Goal: Task Accomplishment & Management: Use online tool/utility

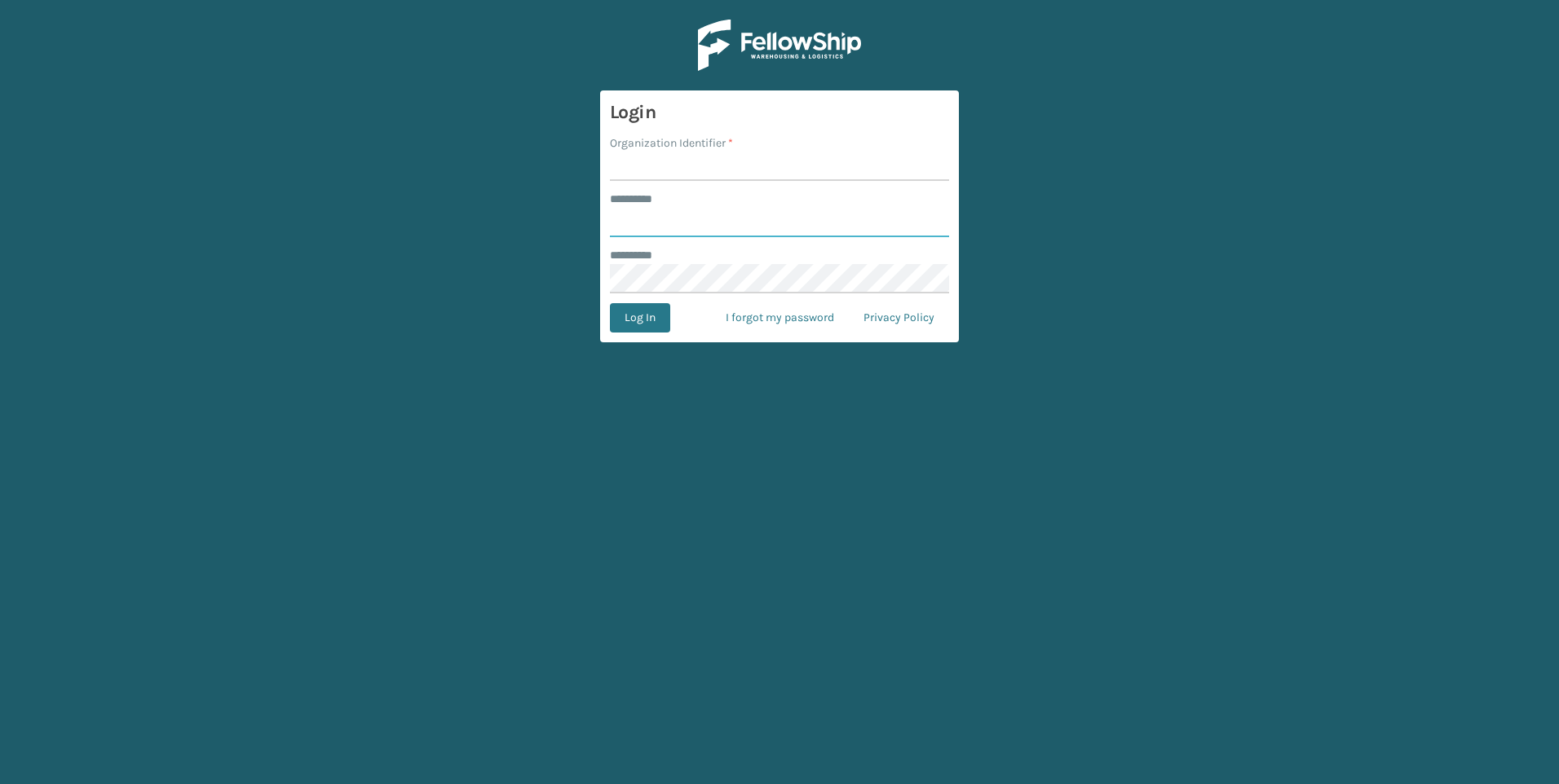
type input "***"
click at [756, 159] on input "Organization Identifier *" at bounding box center [779, 165] width 339 height 29
drag, startPoint x: 758, startPoint y: 163, endPoint x: 759, endPoint y: 172, distance: 9.1
click at [758, 163] on input "Organization Identifier *" at bounding box center [779, 165] width 339 height 29
type input "Fellowship - West"
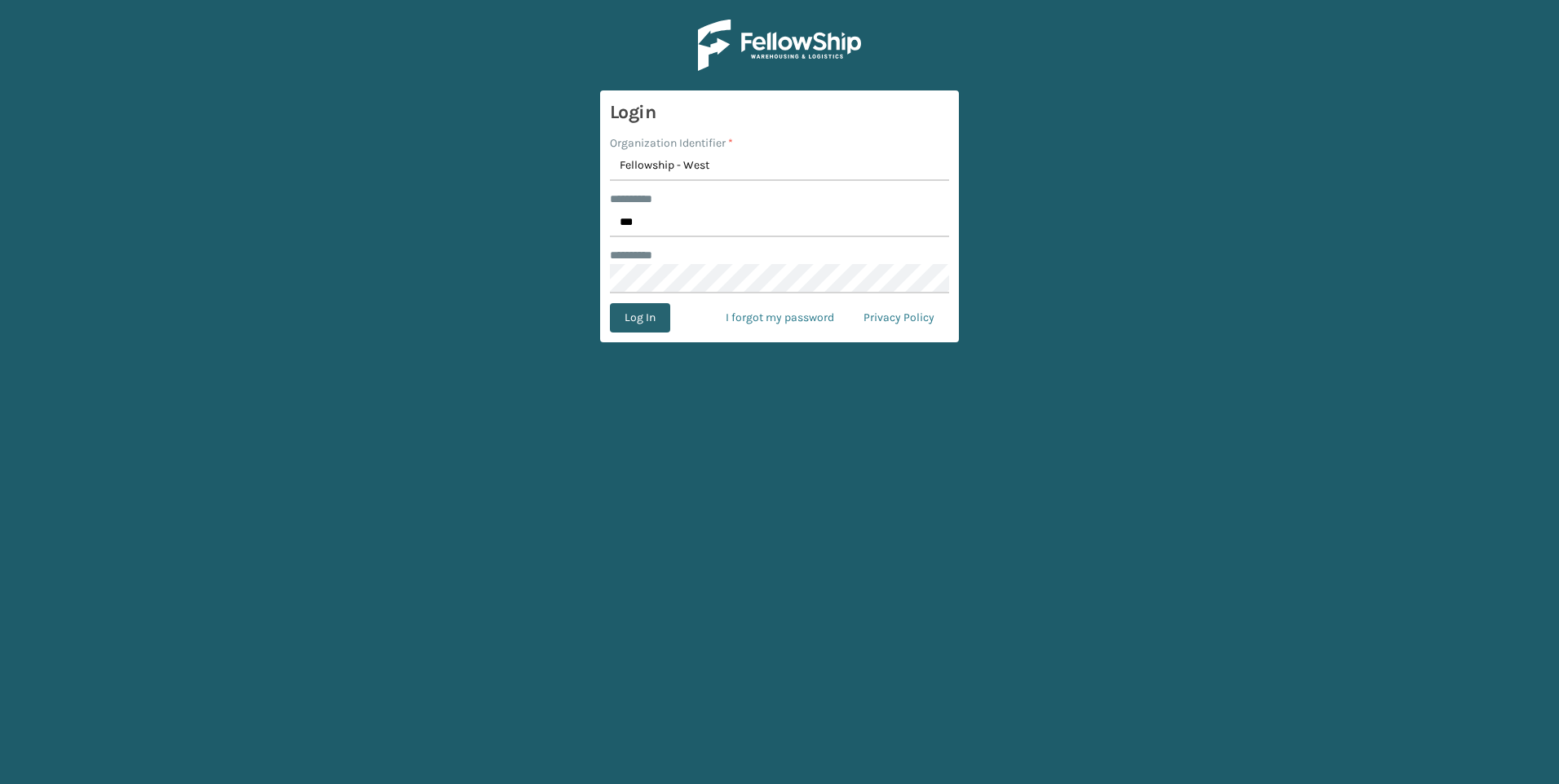
click at [654, 322] on button "Log In" at bounding box center [639, 317] width 61 height 29
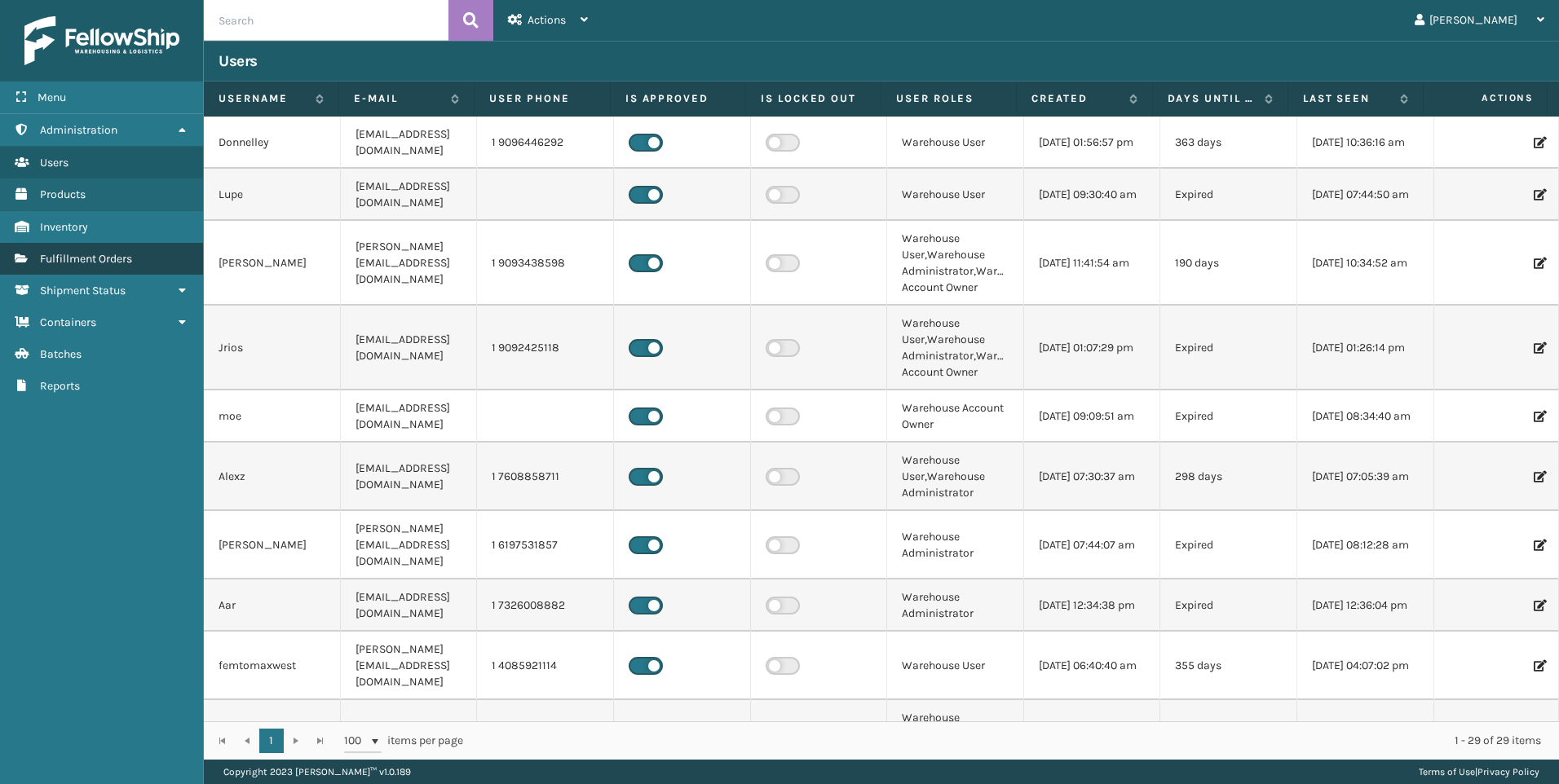
click at [88, 268] on link "Products Fulfillment Orders" at bounding box center [101, 258] width 203 height 32
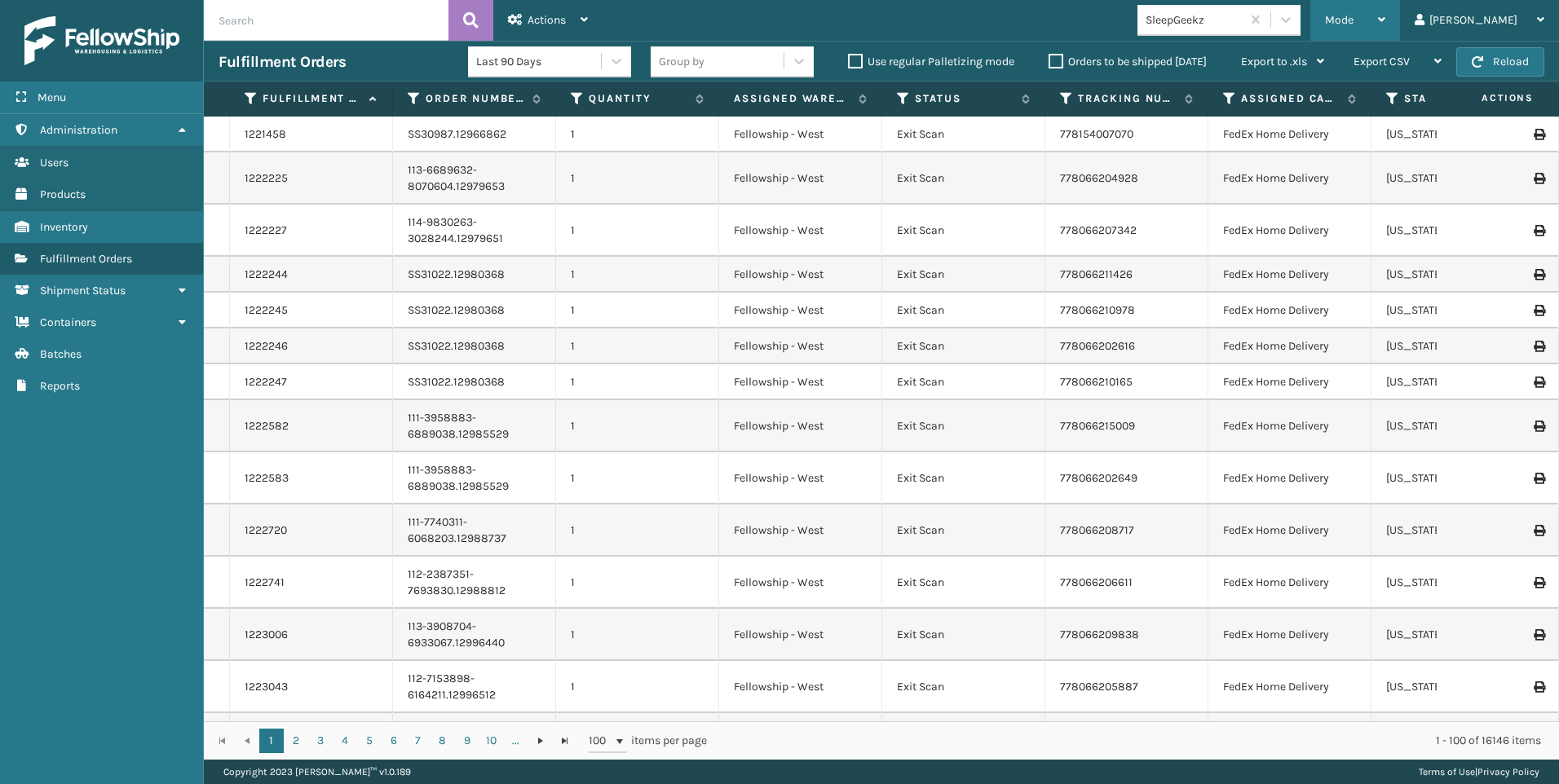
click at [1353, 17] on span "Mode" at bounding box center [1339, 20] width 28 height 14
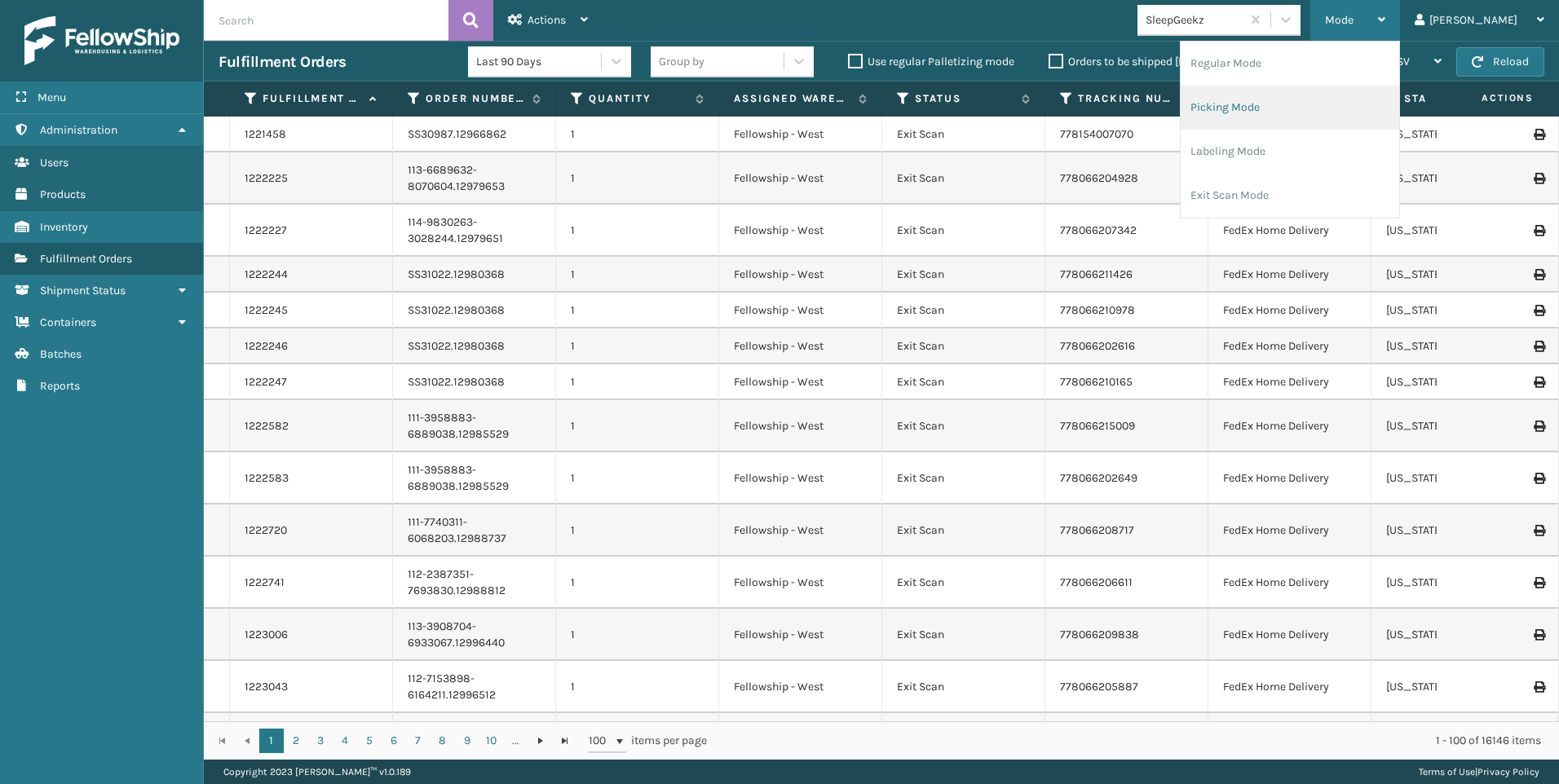
click at [1334, 103] on li "Picking Mode" at bounding box center [1289, 107] width 218 height 44
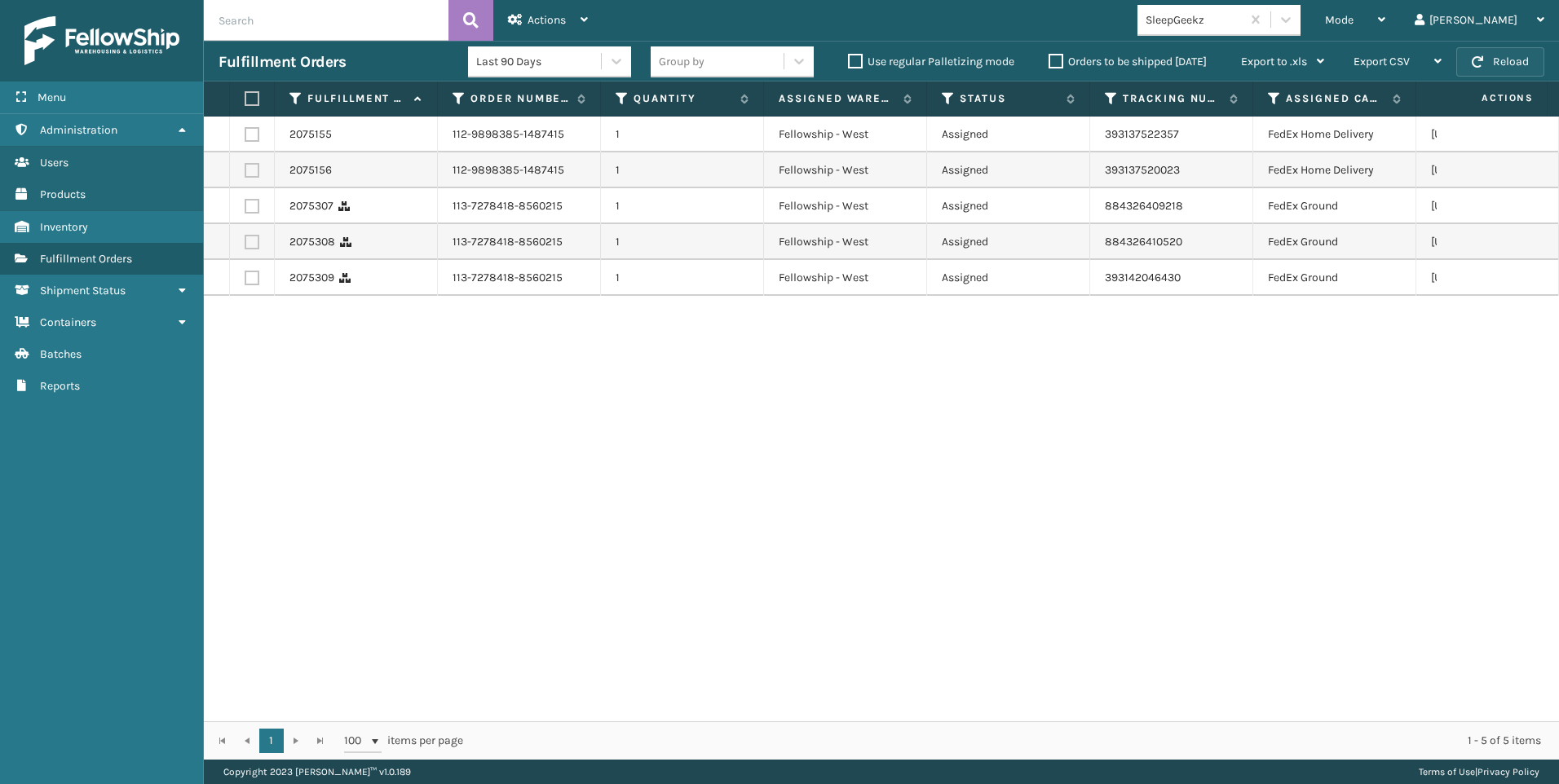
click at [1480, 58] on span "button" at bounding box center [1476, 62] width 11 height 11
click at [1242, 21] on div "SleepGeekz" at bounding box center [1194, 19] width 97 height 17
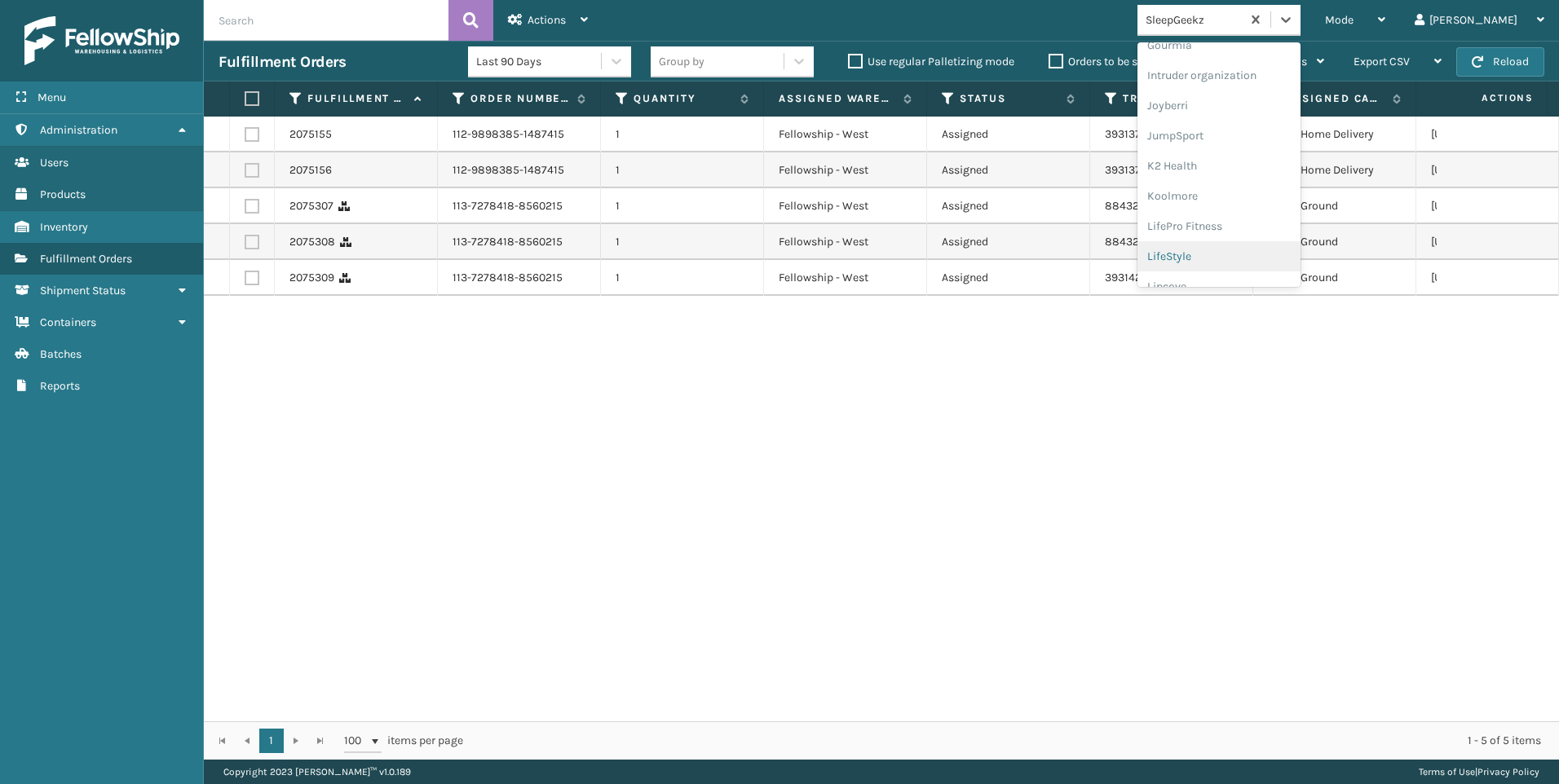
scroll to position [489, 0]
click at [1264, 155] on div "Koolmore" at bounding box center [1218, 144] width 163 height 30
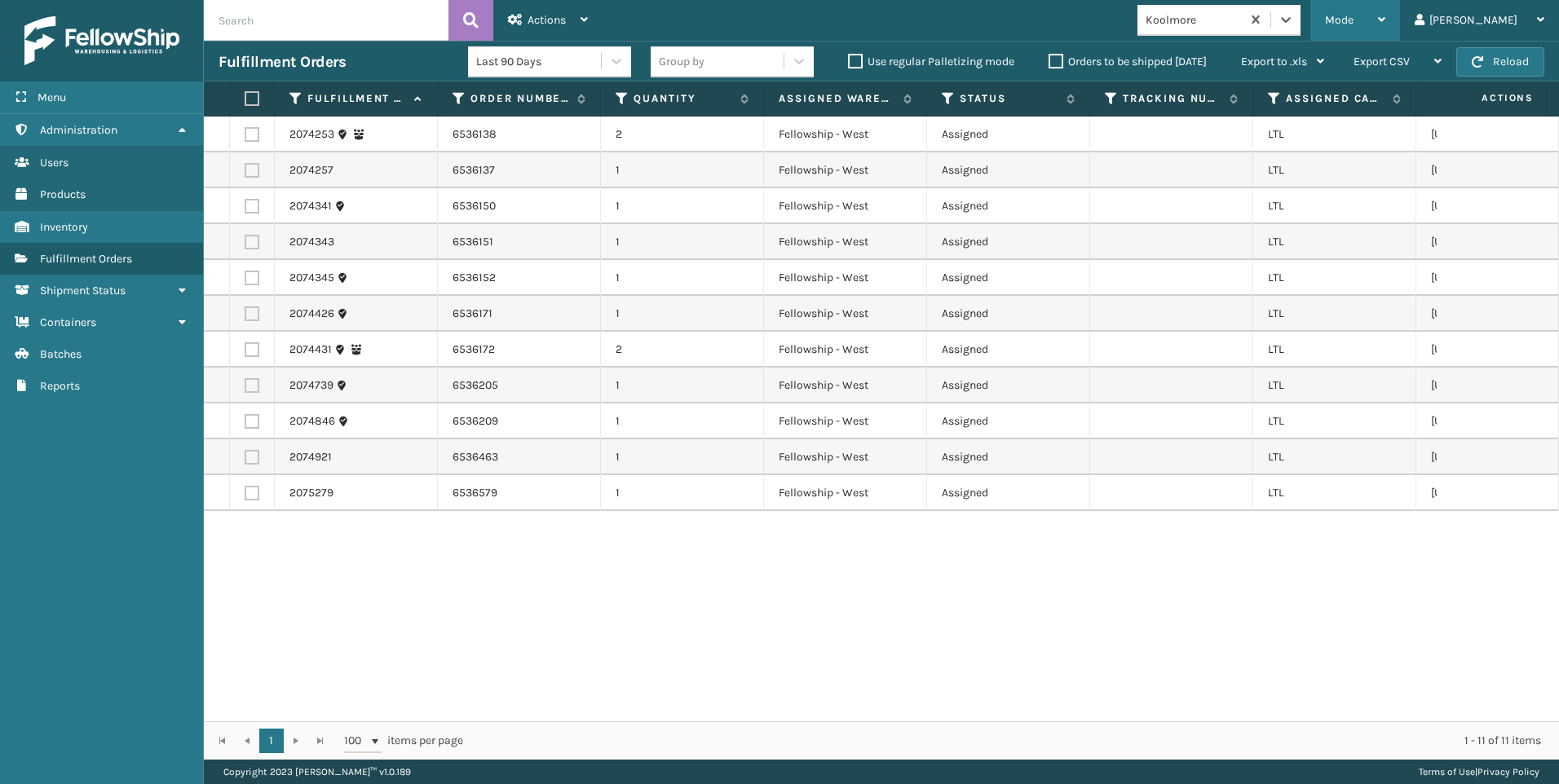
drag, startPoint x: 1405, startPoint y: 13, endPoint x: 1399, endPoint y: 40, distance: 27.7
click at [1385, 18] on div "Mode" at bounding box center [1355, 20] width 61 height 40
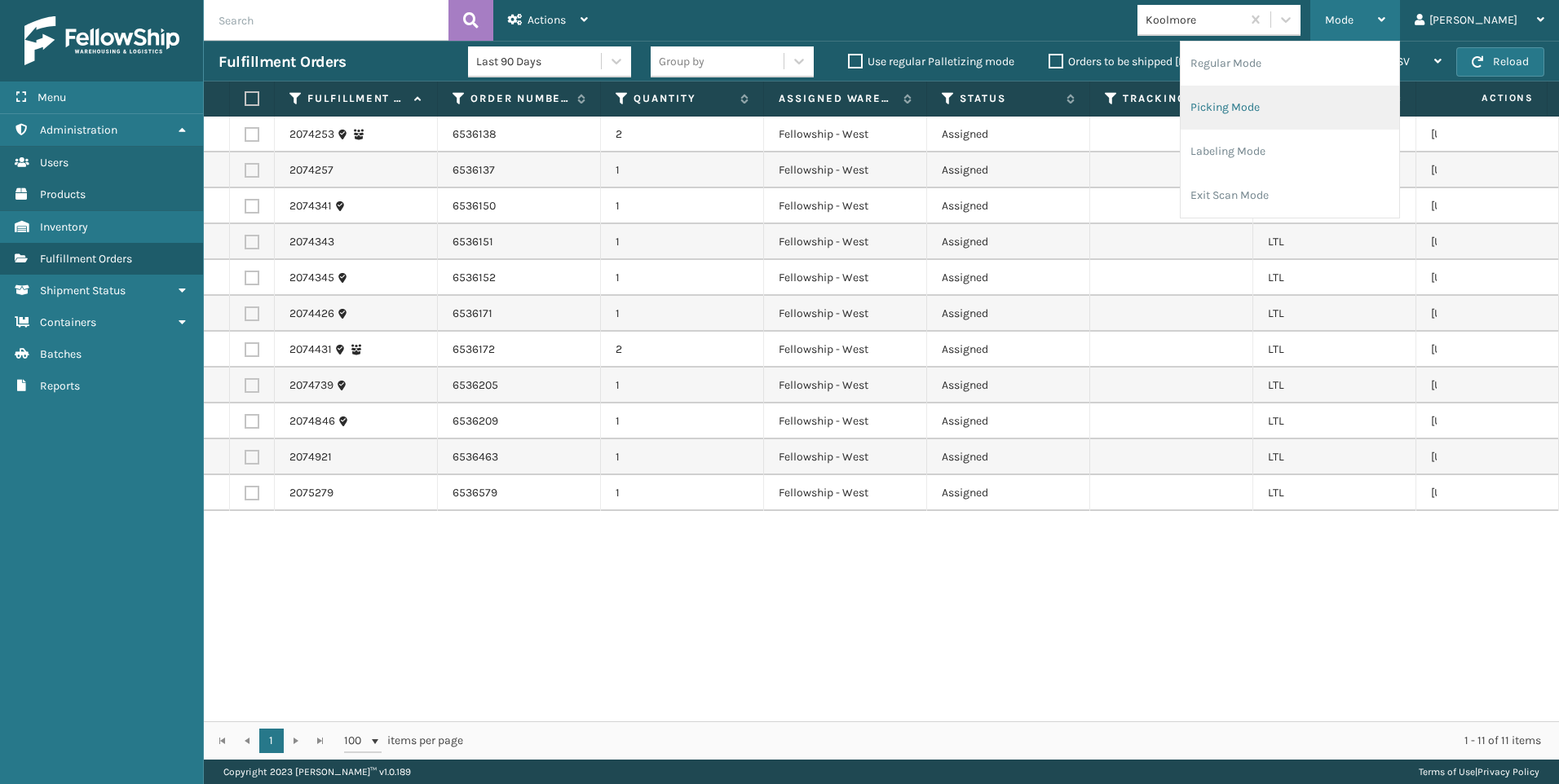
click at [1359, 104] on li "Picking Mode" at bounding box center [1289, 107] width 218 height 44
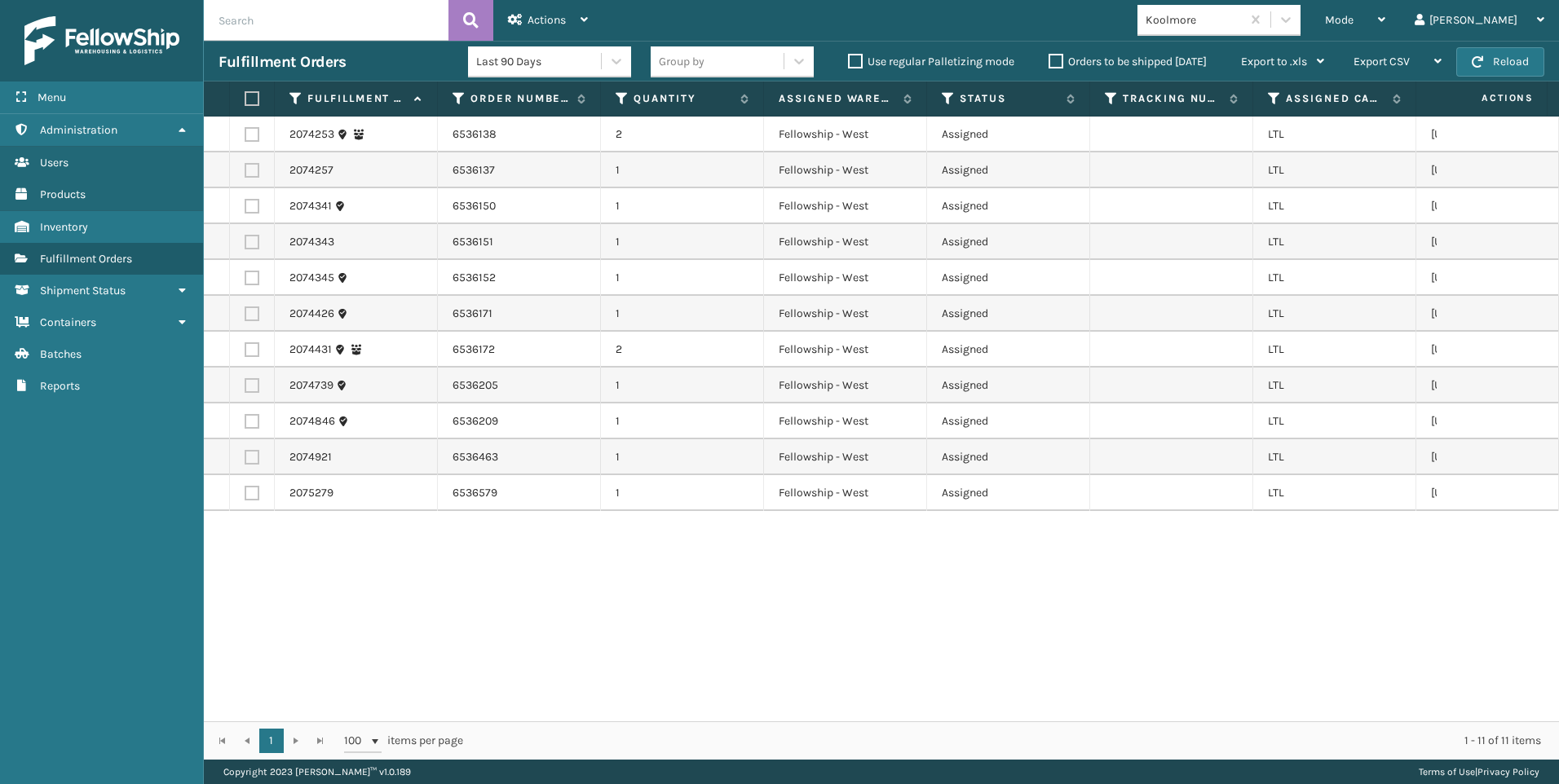
drag, startPoint x: 252, startPoint y: 93, endPoint x: 268, endPoint y: 91, distance: 16.1
click at [254, 93] on label at bounding box center [249, 98] width 10 height 15
click at [245, 94] on input "checkbox" at bounding box center [244, 99] width 1 height 11
checkbox input "true"
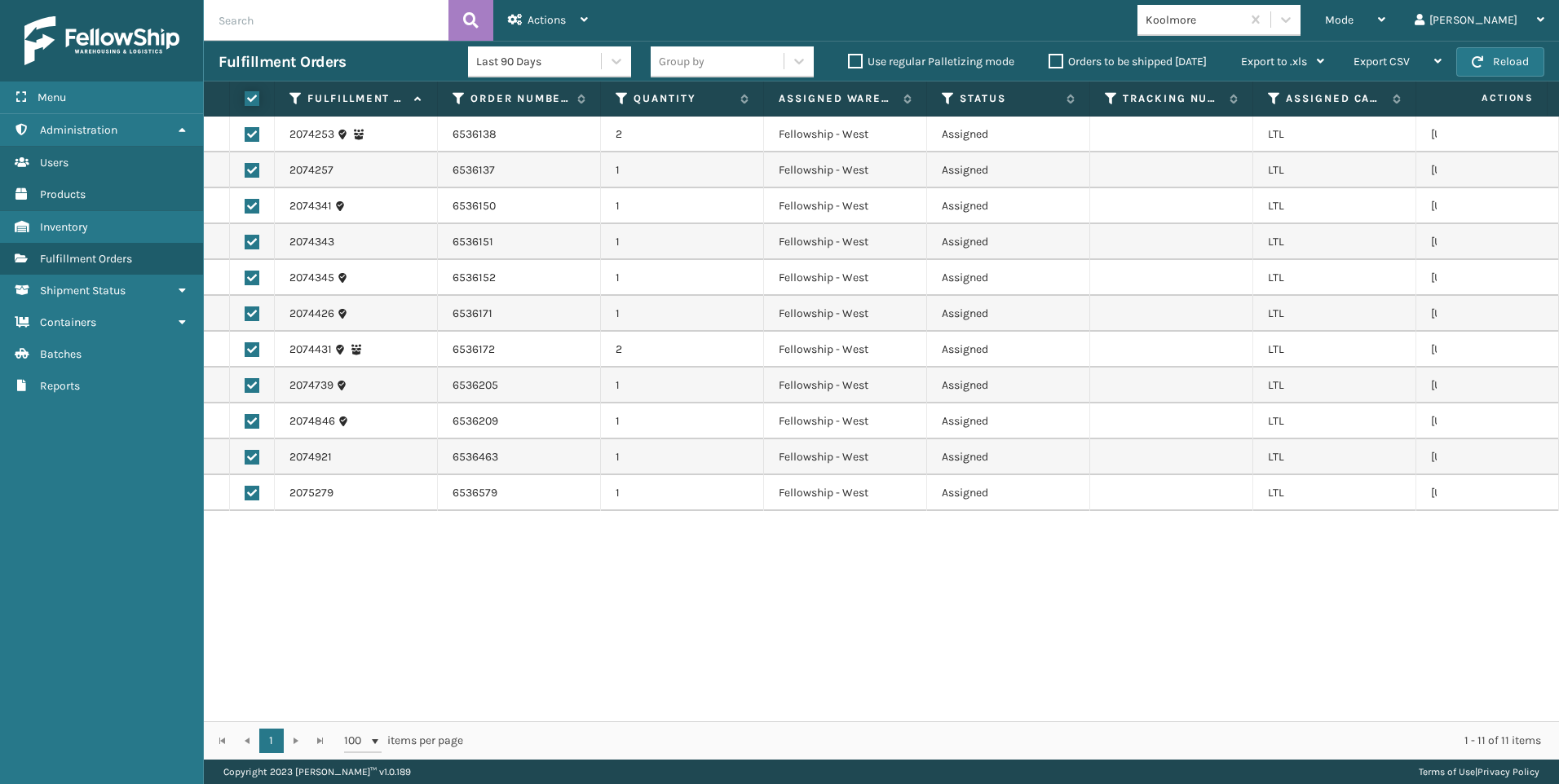
checkbox input "true"
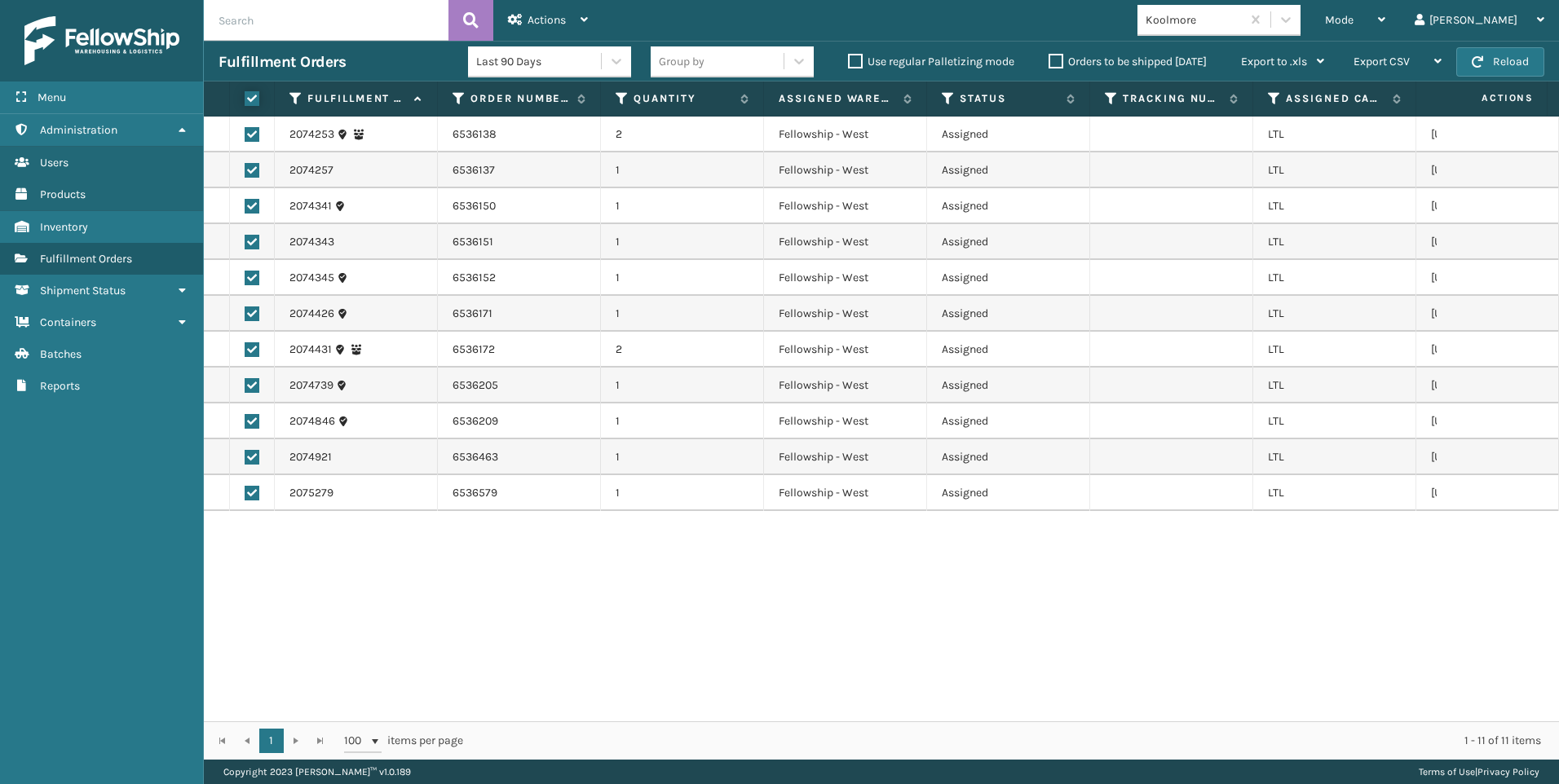
checkbox input "true"
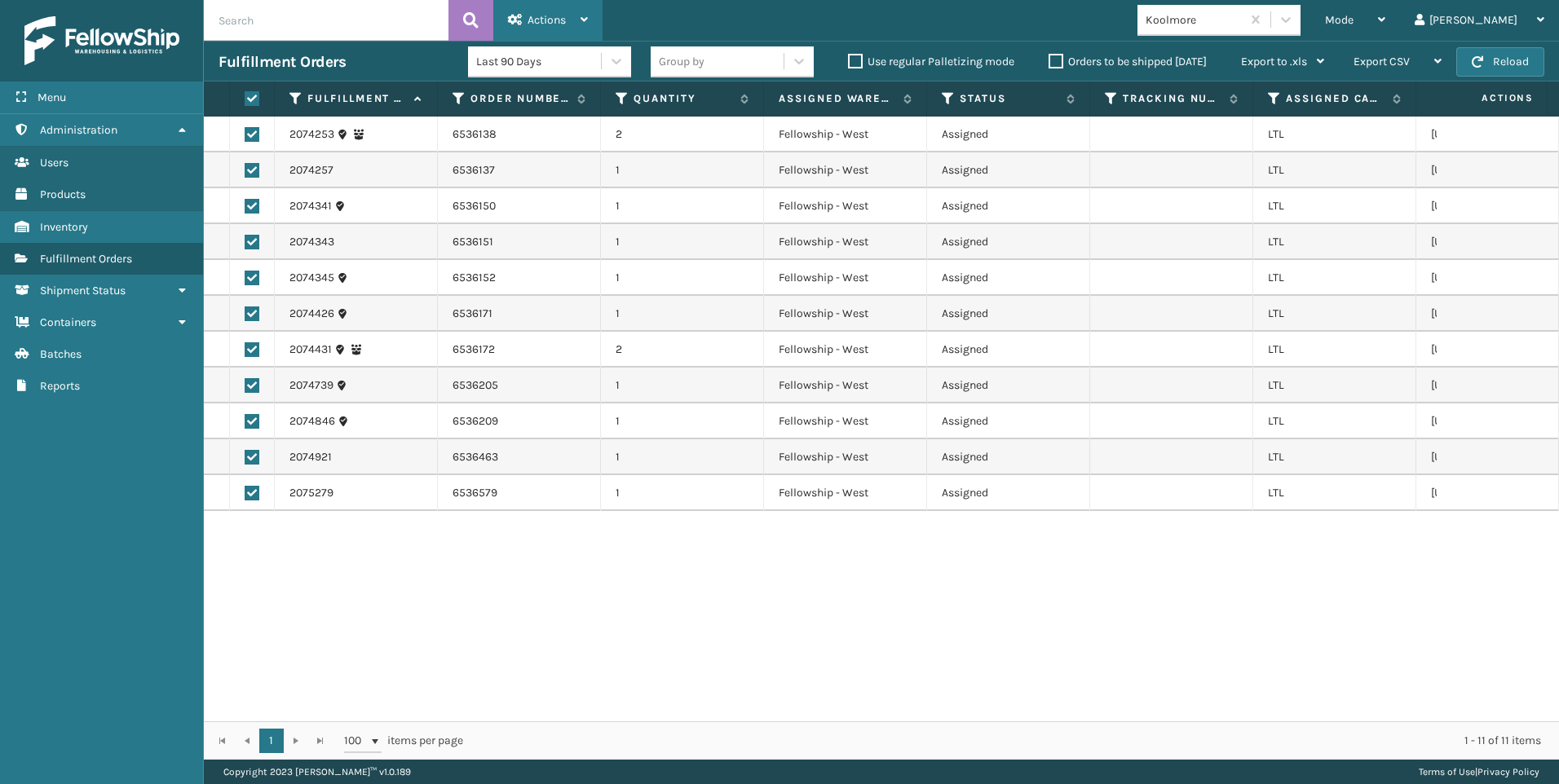
click at [517, 15] on div "Actions" at bounding box center [548, 20] width 80 height 40
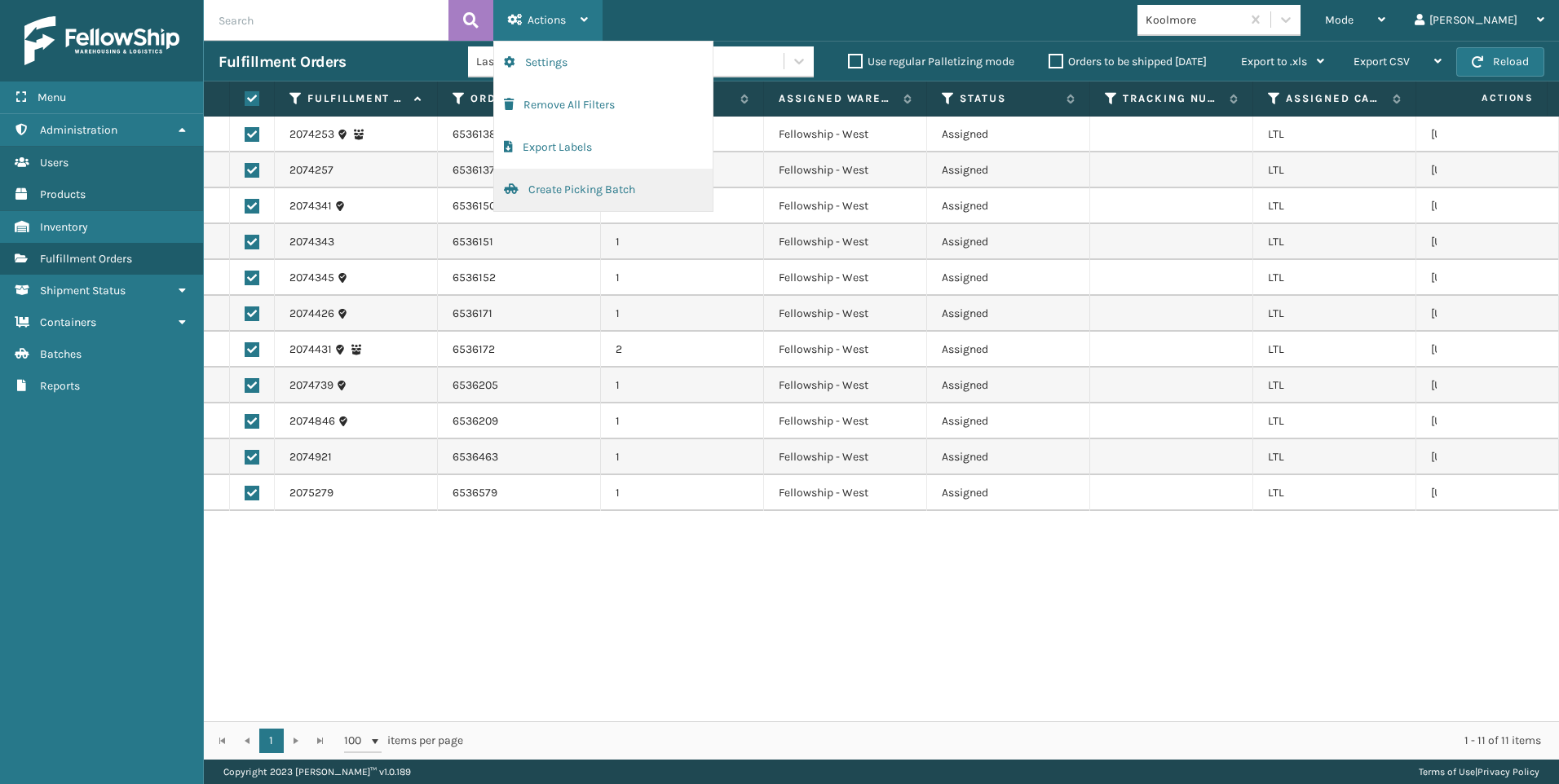
click at [557, 175] on button "Create Picking Batch" at bounding box center [603, 190] width 218 height 42
